Goal: Information Seeking & Learning: Learn about a topic

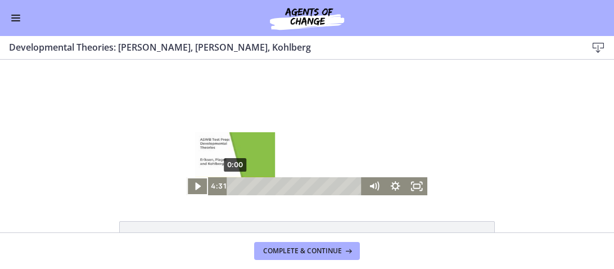
click at [235, 185] on div "0:00" at bounding box center [296, 186] width 123 height 18
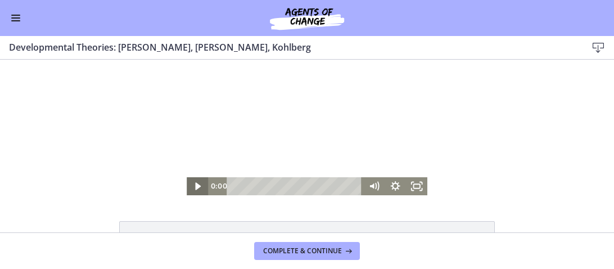
click at [199, 187] on icon "Play Video" at bounding box center [198, 185] width 6 height 7
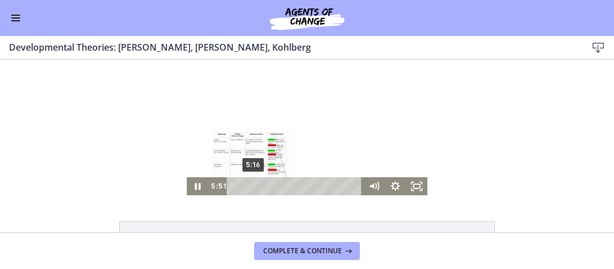
click at [254, 187] on div "Playbar" at bounding box center [256, 186] width 6 height 6
click at [254, 187] on div "5:16" at bounding box center [296, 186] width 123 height 18
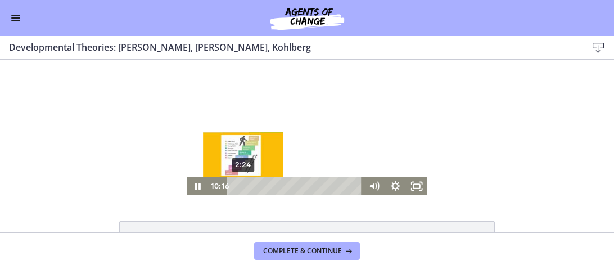
click at [244, 183] on div "2:24" at bounding box center [296, 186] width 123 height 18
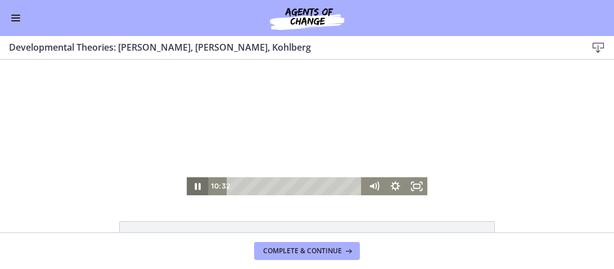
click at [191, 186] on icon "Pause" at bounding box center [197, 186] width 21 height 18
click at [197, 189] on icon "Play Video" at bounding box center [197, 186] width 21 height 18
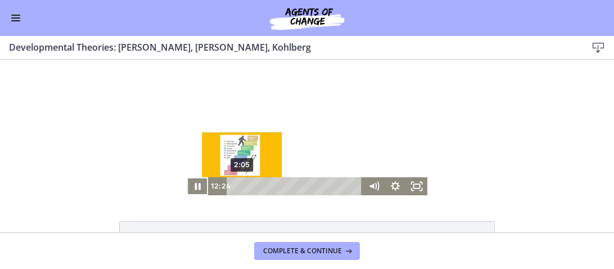
click at [243, 186] on div "2:05" at bounding box center [296, 186] width 123 height 18
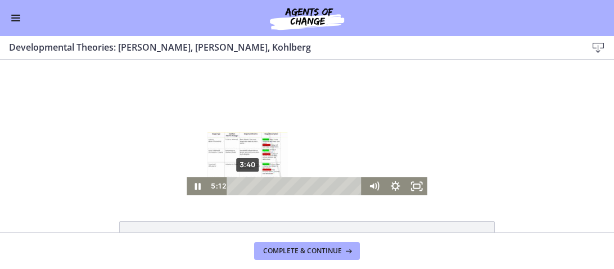
click at [248, 186] on div "3:40" at bounding box center [296, 186] width 123 height 18
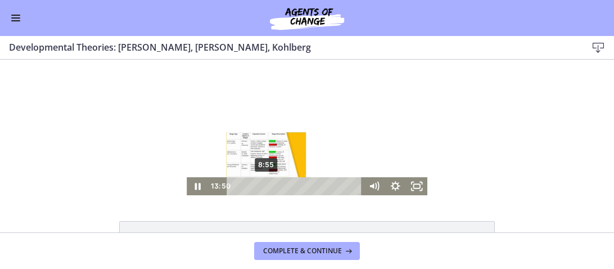
click at [267, 185] on div "8:55" at bounding box center [296, 186] width 123 height 18
click at [258, 186] on div "8:55" at bounding box center [296, 186] width 123 height 18
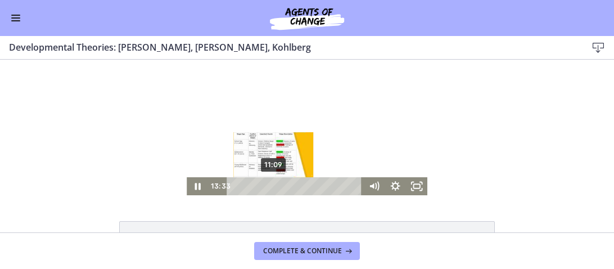
click at [275, 185] on div "11:09" at bounding box center [296, 186] width 123 height 18
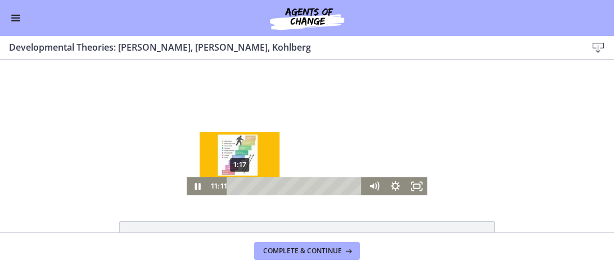
click at [240, 186] on div "1:17" at bounding box center [296, 186] width 123 height 18
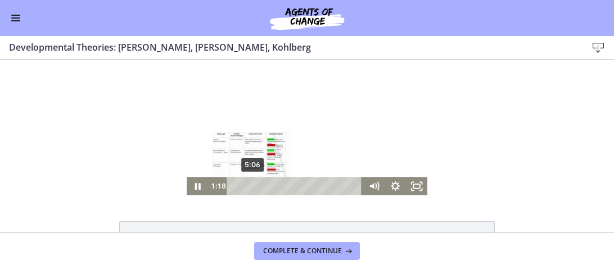
click at [253, 185] on div "5:06" at bounding box center [296, 186] width 123 height 18
click at [262, 185] on div "7:39" at bounding box center [296, 186] width 123 height 18
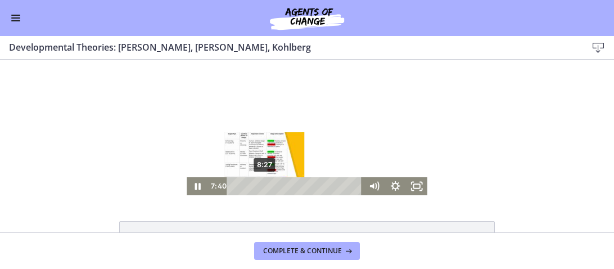
click at [265, 185] on div "8:27" at bounding box center [296, 186] width 123 height 18
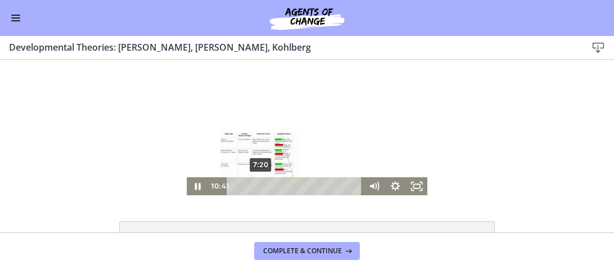
click at [261, 188] on div "7:20" at bounding box center [296, 186] width 123 height 18
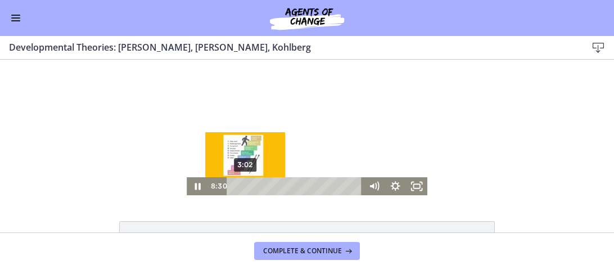
click at [246, 185] on div "3:02" at bounding box center [296, 186] width 123 height 18
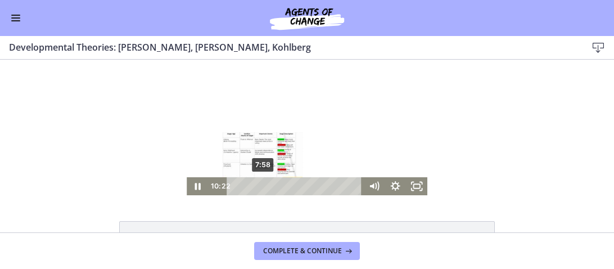
click at [263, 183] on div "7:58" at bounding box center [296, 186] width 123 height 18
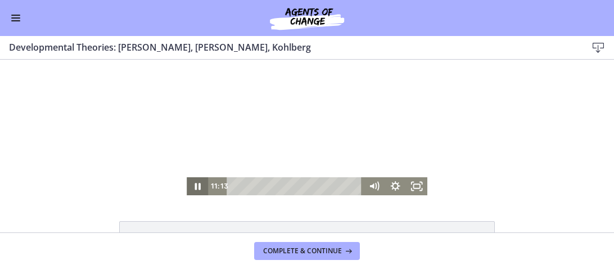
click at [195, 190] on icon "Pause" at bounding box center [197, 186] width 21 height 18
click at [196, 181] on icon "Play Video" at bounding box center [197, 186] width 21 height 18
click at [196, 181] on icon "Pause" at bounding box center [197, 186] width 21 height 18
click at [196, 181] on icon "Play Video" at bounding box center [197, 186] width 21 height 18
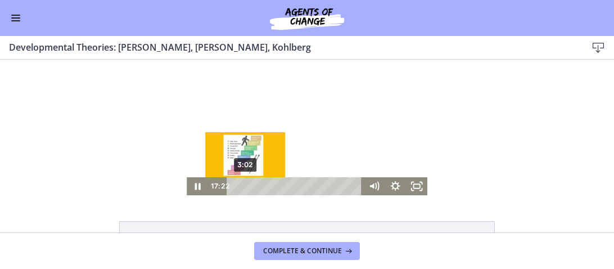
click at [246, 186] on div "3:02" at bounding box center [296, 186] width 123 height 18
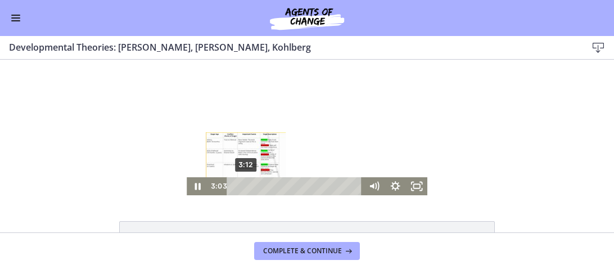
click at [246, 183] on div "Playbar" at bounding box center [246, 186] width 6 height 6
click at [248, 184] on div "3:40" at bounding box center [296, 186] width 123 height 18
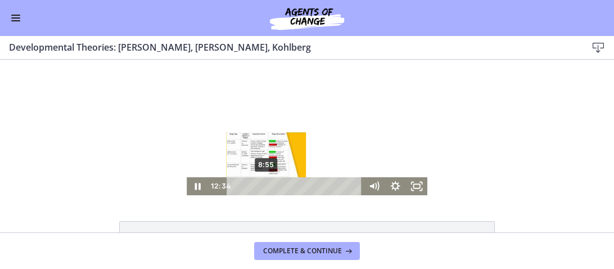
click at [267, 186] on div "8:55" at bounding box center [296, 186] width 123 height 18
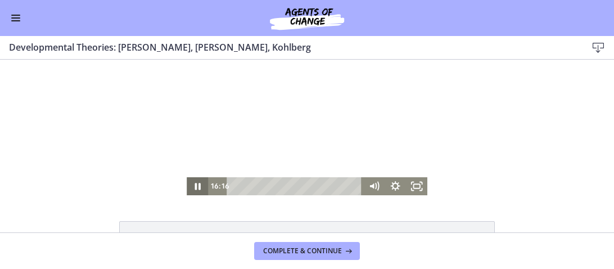
click at [196, 183] on icon "Pause" at bounding box center [198, 186] width 6 height 7
